Goal: Find specific page/section: Find specific page/section

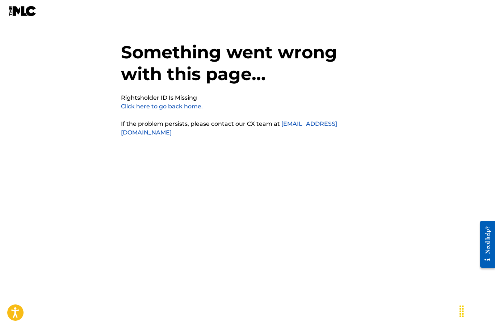
click at [161, 99] on pre "Rightsholder ID Is Missing" at bounding box center [159, 98] width 76 height 9
click at [159, 106] on link "Click here to go back home." at bounding box center [162, 106] width 82 height 7
